Goal: Find specific page/section: Find specific page/section

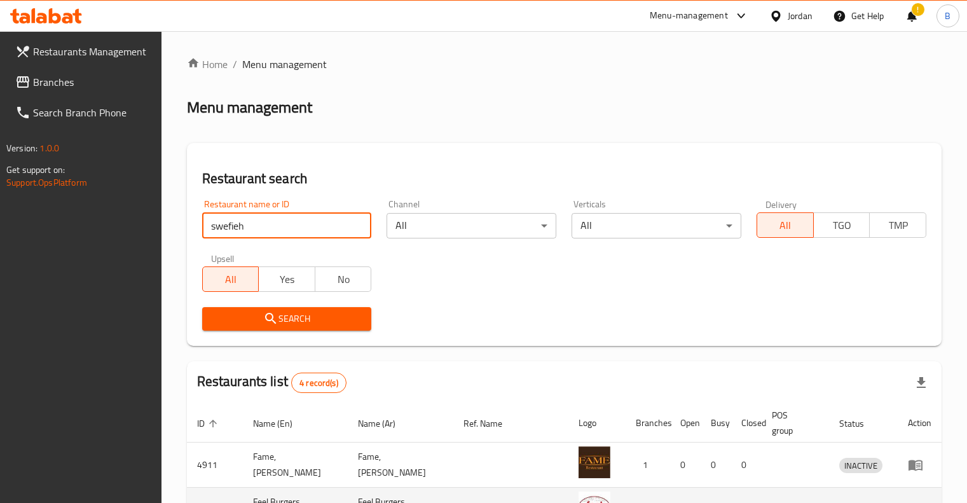
scroll to position [161, 0]
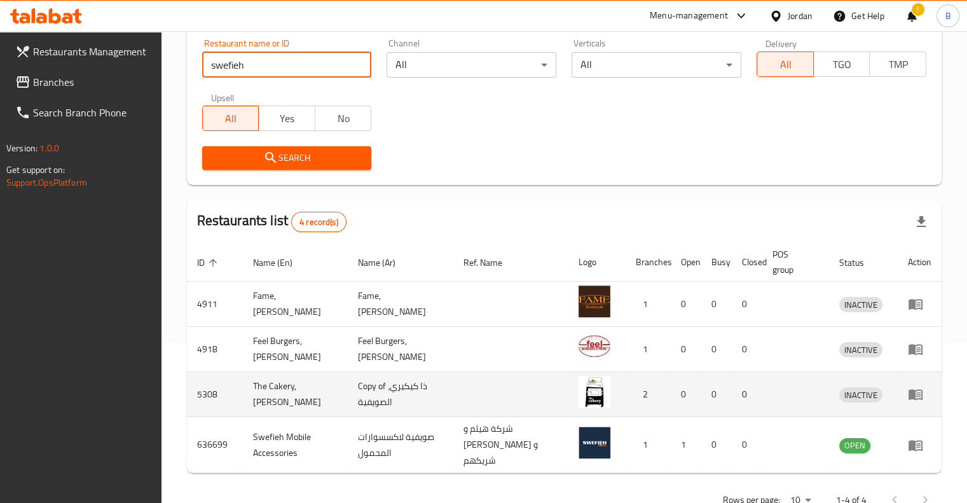
click at [349, 401] on td "Copy of ذا كيكيري، الصويفية" at bounding box center [401, 394] width 106 height 45
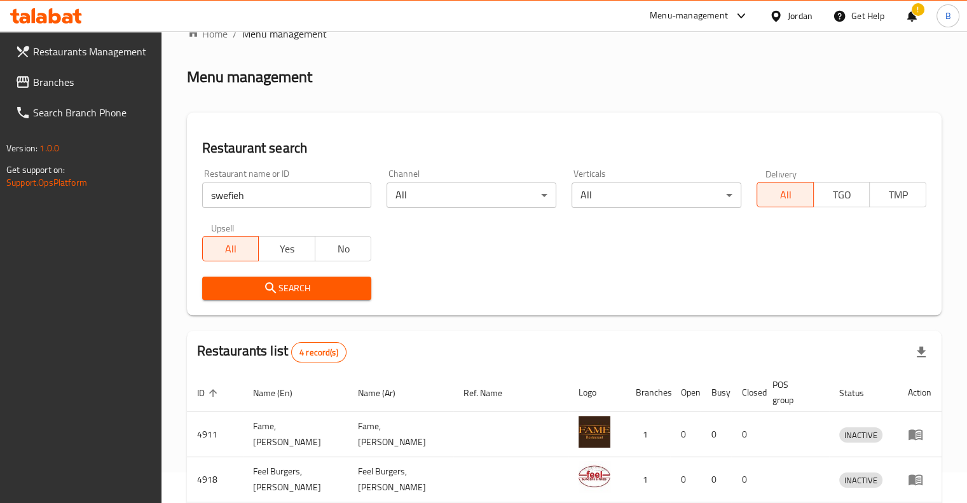
scroll to position [0, 0]
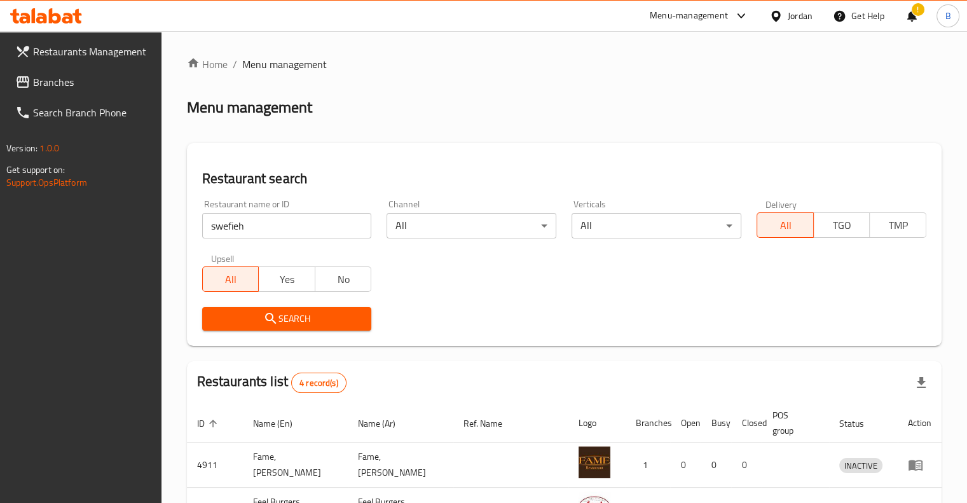
click at [319, 241] on div "Restaurant name or ID swefieh Restaurant name or ID Channel All ​ Verticals All…" at bounding box center [565, 265] width 740 height 146
click at [321, 233] on input "swefieh" at bounding box center [287, 225] width 170 height 25
click at [326, 233] on input "swefieh" at bounding box center [287, 225] width 170 height 25
click at [324, 233] on input "swefieh" at bounding box center [287, 225] width 170 height 25
type input "s"
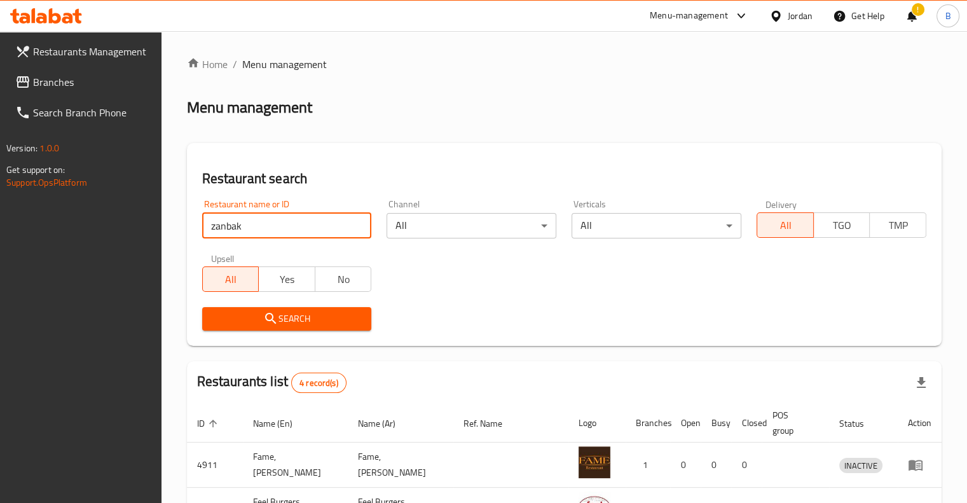
click at [314, 314] on button "Search" at bounding box center [287, 319] width 170 height 24
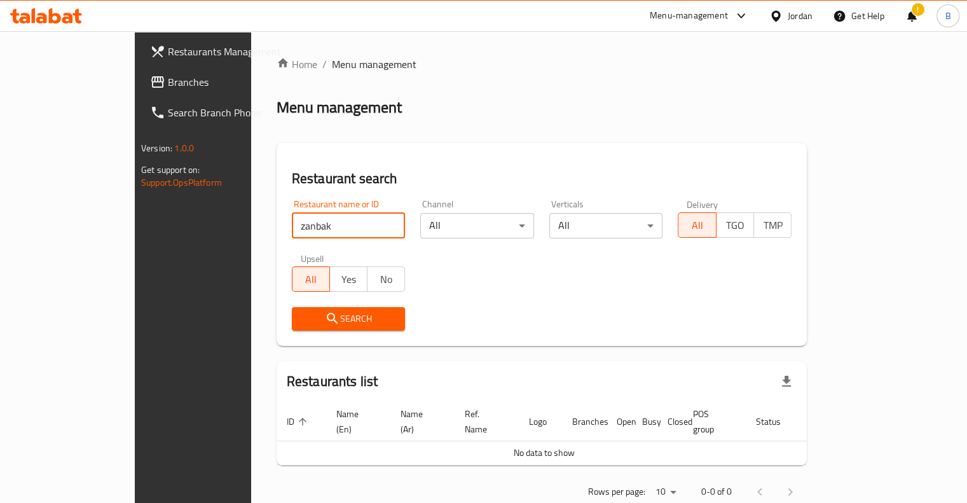
click at [326, 213] on input "zanbak" at bounding box center [349, 225] width 114 height 25
click button "Search" at bounding box center [349, 319] width 114 height 24
type input "zambak"
click button "Search" at bounding box center [349, 319] width 114 height 24
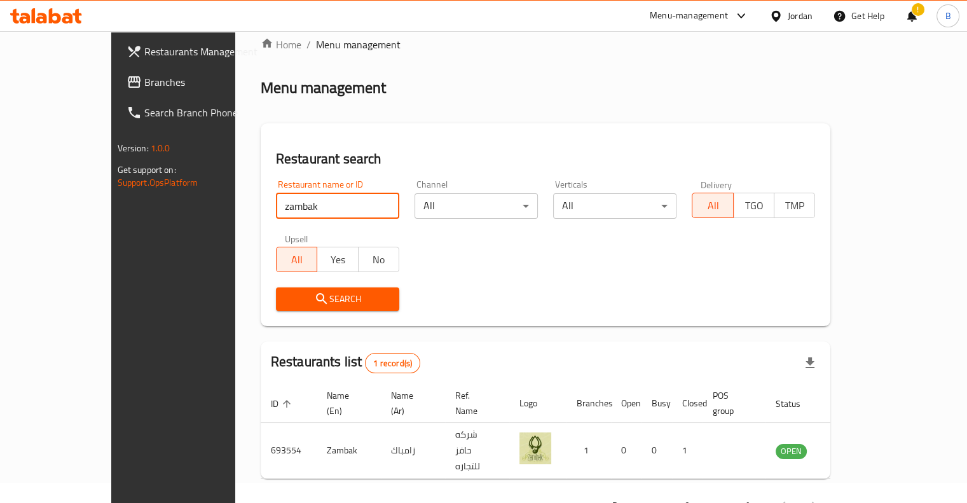
scroll to position [38, 0]
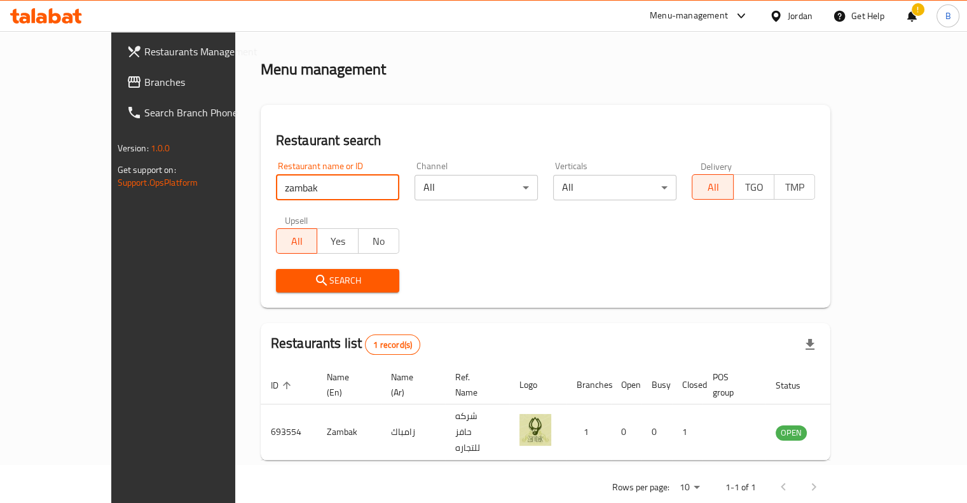
click at [359, 185] on input "zambak" at bounding box center [337, 187] width 123 height 25
click at [333, 188] on input "search" at bounding box center [337, 187] width 123 height 25
paste input "hret"
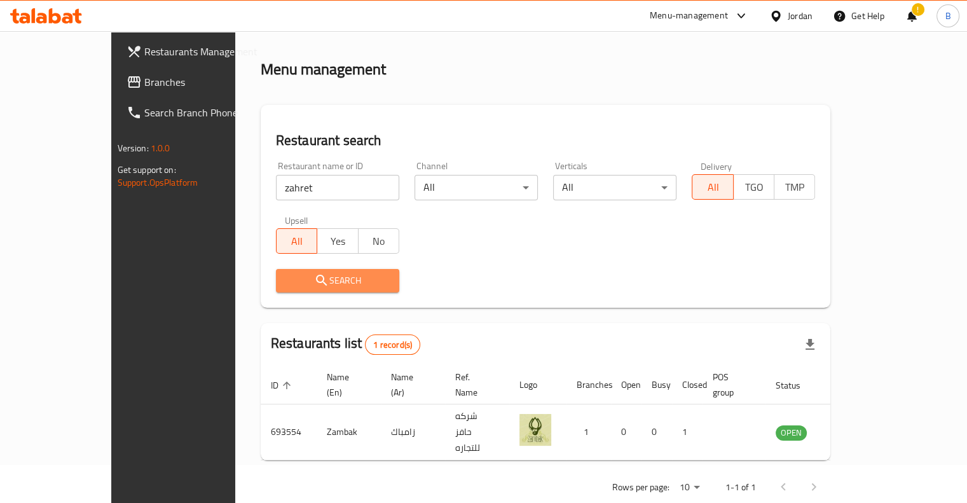
click at [276, 270] on button "Search" at bounding box center [337, 281] width 123 height 24
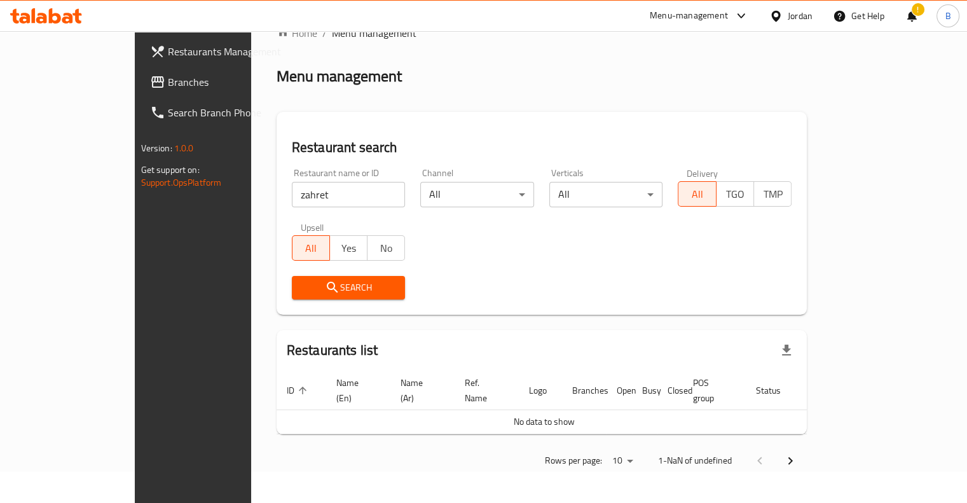
scroll to position [16, 0]
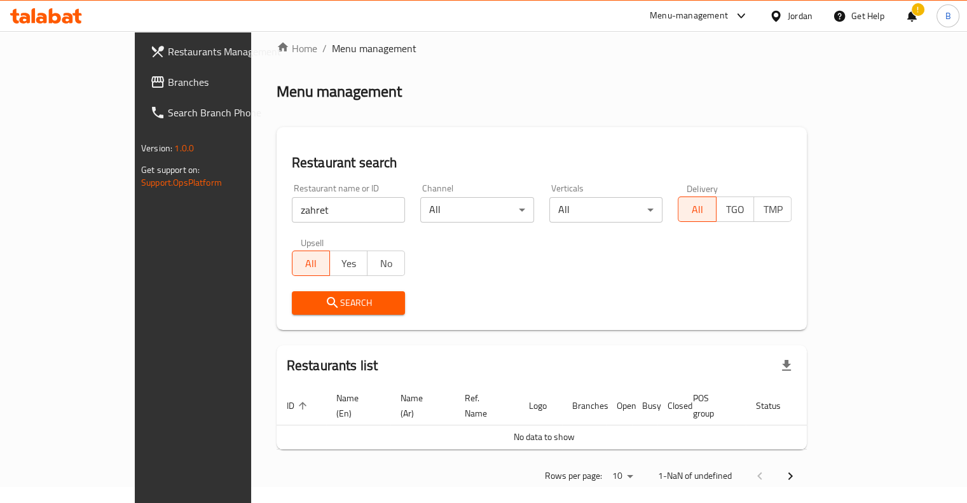
click at [292, 202] on input "zahret" at bounding box center [349, 209] width 114 height 25
click button "Search" at bounding box center [349, 303] width 114 height 24
click at [302, 300] on span "Search" at bounding box center [348, 303] width 93 height 16
click at [284, 222] on div "Restaurant name or ID za Restaurant name or ID" at bounding box center [348, 203] width 129 height 54
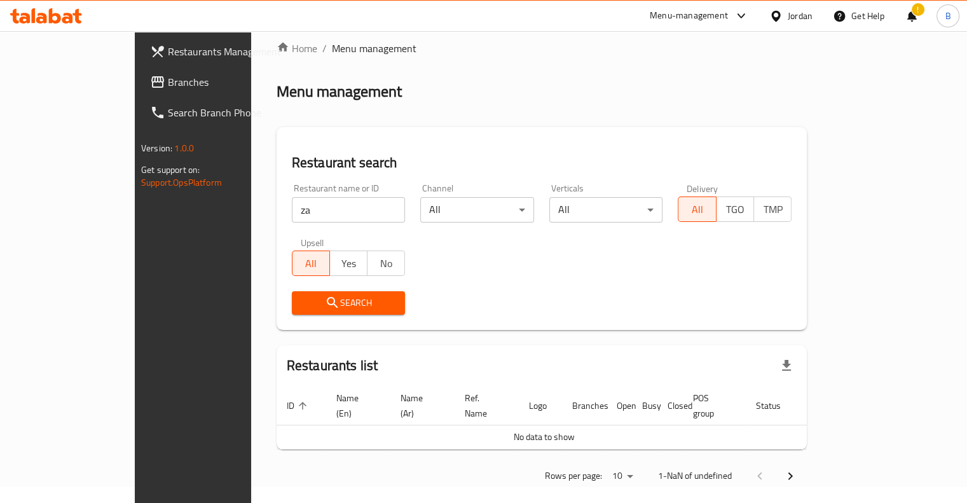
click at [292, 218] on input "za" at bounding box center [349, 209] width 114 height 25
paste input "The Pampered Pet (Abdoun)"
click at [334, 305] on span "Search" at bounding box center [348, 303] width 93 height 16
click at [332, 308] on span "Search" at bounding box center [348, 303] width 93 height 16
click at [335, 268] on span "Yes" at bounding box center [348, 263] width 27 height 18
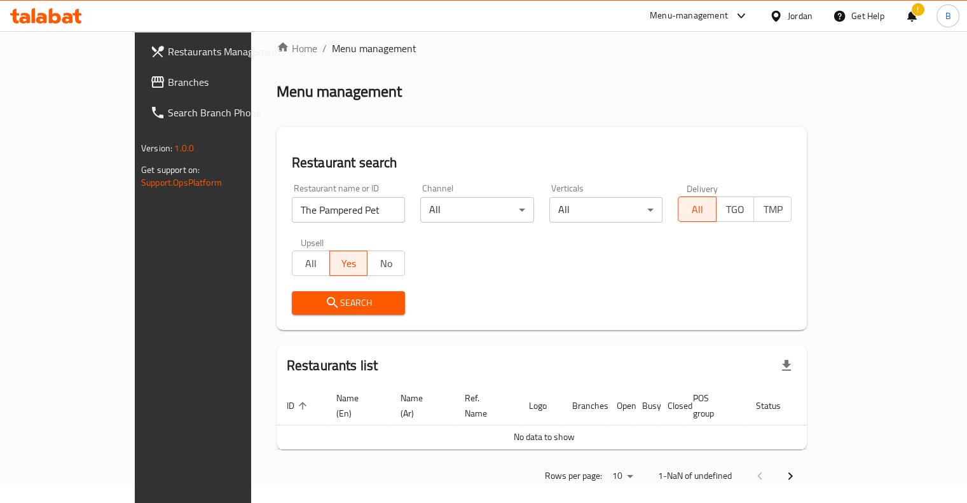
click at [319, 315] on div "Search" at bounding box center [348, 303] width 129 height 39
drag, startPoint x: 331, startPoint y: 197, endPoint x: 331, endPoint y: 205, distance: 7.6
click at [331, 206] on input "The Pampered Pet" at bounding box center [349, 209] width 114 height 25
paste input "MUMOSO"
click at [341, 311] on button "Search" at bounding box center [349, 303] width 114 height 24
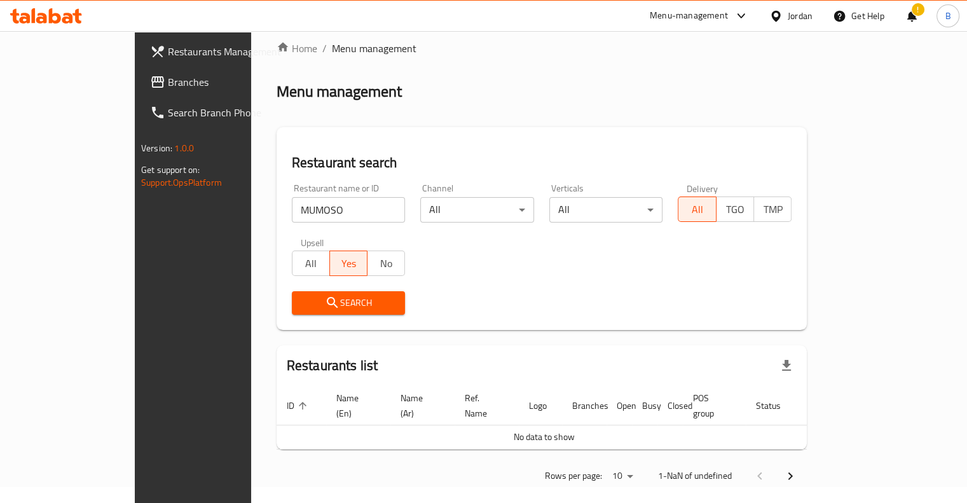
click at [302, 310] on span "Search" at bounding box center [348, 303] width 93 height 16
click at [292, 205] on input "MUMOSO" at bounding box center [349, 209] width 114 height 25
click button "Search" at bounding box center [349, 303] width 114 height 24
paste input "The Cap Soul"
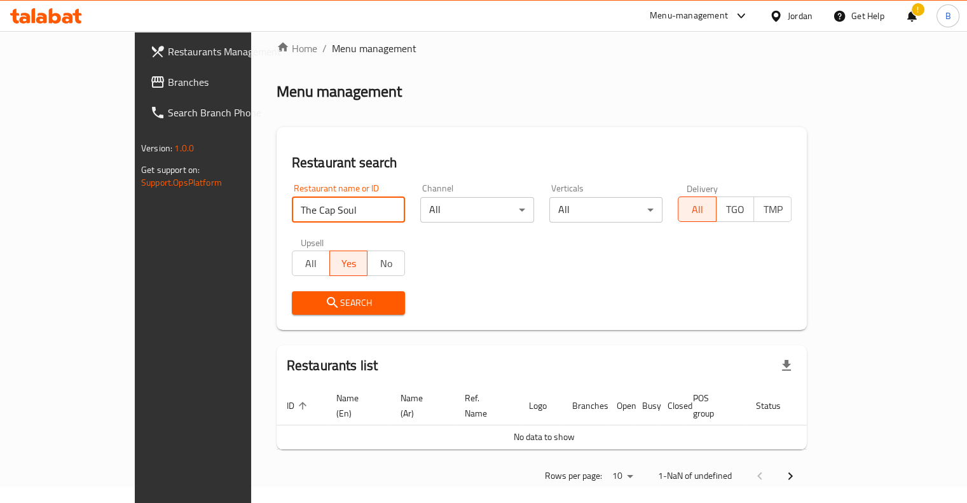
click at [320, 327] on div "Restaurant search Restaurant name or ID The Cap Soul Restaurant name or ID Chan…" at bounding box center [542, 228] width 530 height 203
click at [320, 310] on span "Search" at bounding box center [348, 303] width 93 height 16
click at [319, 225] on div "Restaurant name or ID The Cap Soul Restaurant name or ID" at bounding box center [348, 203] width 129 height 54
click at [323, 211] on input "The Cap Soul" at bounding box center [349, 209] width 114 height 25
type input "bouvar"
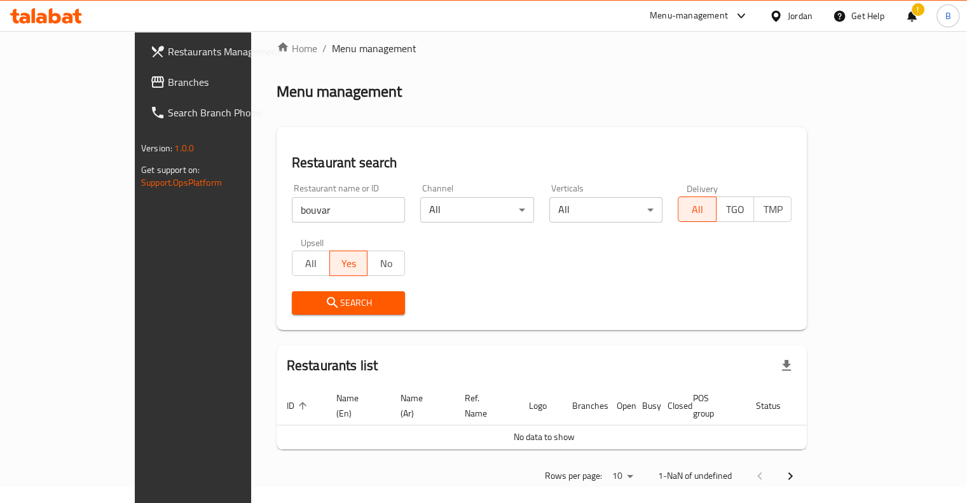
drag, startPoint x: 342, startPoint y: 323, endPoint x: 345, endPoint y: 305, distance: 18.7
click at [342, 322] on div "Restaurant search Restaurant name or ID bouvar Restaurant name or ID Channel Al…" at bounding box center [542, 228] width 530 height 203
click at [346, 301] on span "Search" at bounding box center [348, 303] width 93 height 16
click at [292, 205] on input "bouvar" at bounding box center [349, 209] width 114 height 25
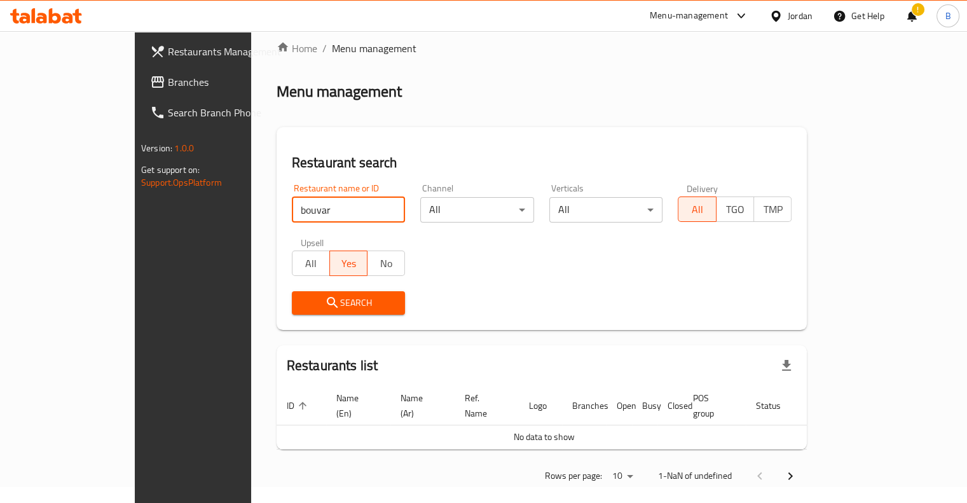
click at [292, 206] on input "bouvar" at bounding box center [349, 209] width 114 height 25
click at [776, 353] on div "Restaurants list" at bounding box center [542, 365] width 530 height 41
